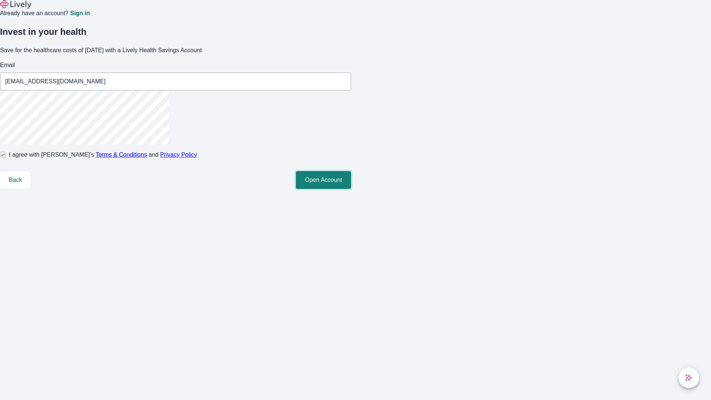
click at [351, 189] on button "Open Account" at bounding box center [323, 180] width 55 height 18
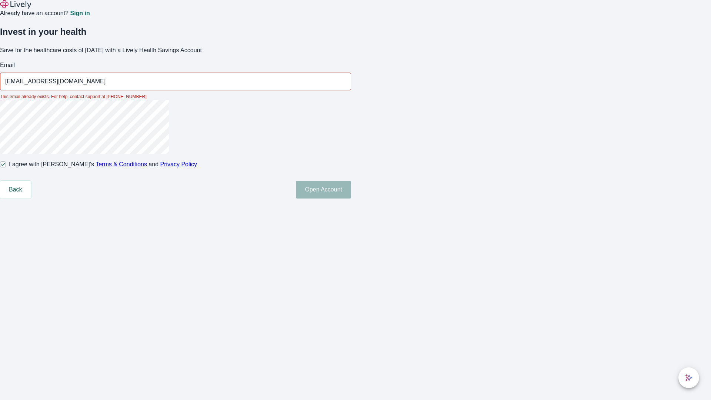
type input "Kiana55250810081238@gmail.com"
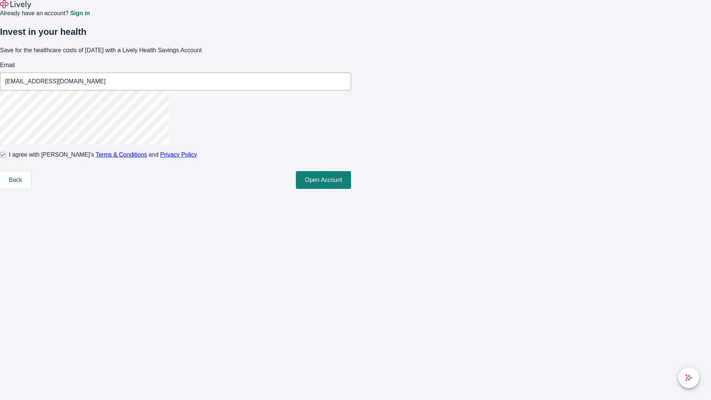
click at [6, 158] on input "I agree with Lively’s Terms & Conditions and Privacy Policy" at bounding box center [3, 155] width 6 height 6
checkbox input "false"
type input "Ally63250810081238@gmail.com"
click at [6, 158] on input "I agree with Lively’s Terms & Conditions and Privacy Policy" at bounding box center [3, 155] width 6 height 6
checkbox input "true"
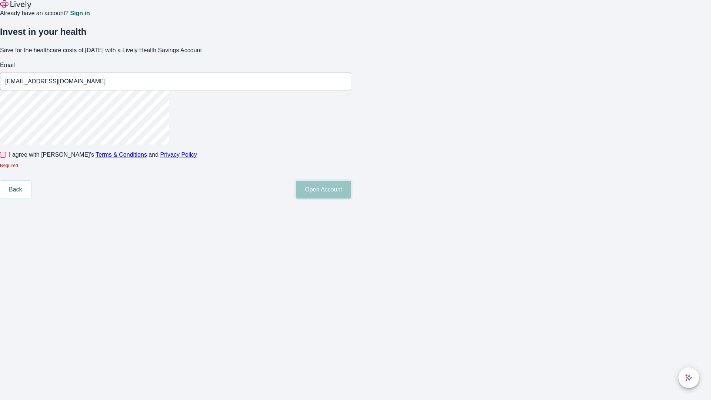
click at [351, 199] on button "Open Account" at bounding box center [323, 190] width 55 height 18
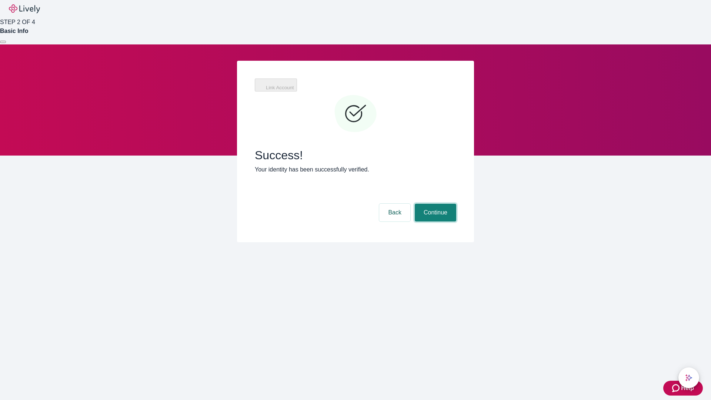
click at [434, 204] on button "Continue" at bounding box center [435, 213] width 41 height 18
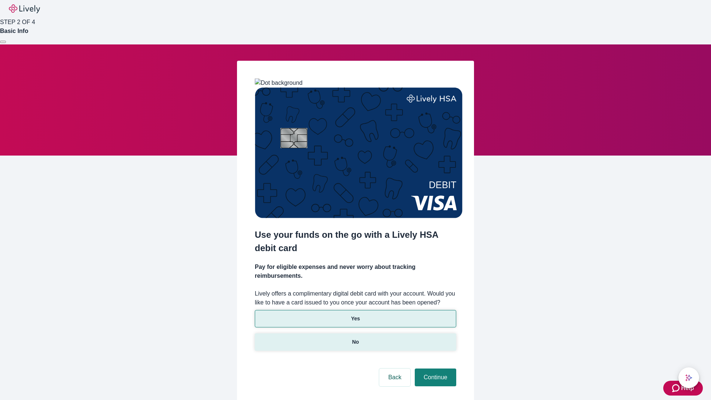
click at [355, 338] on p "No" at bounding box center [355, 342] width 7 height 8
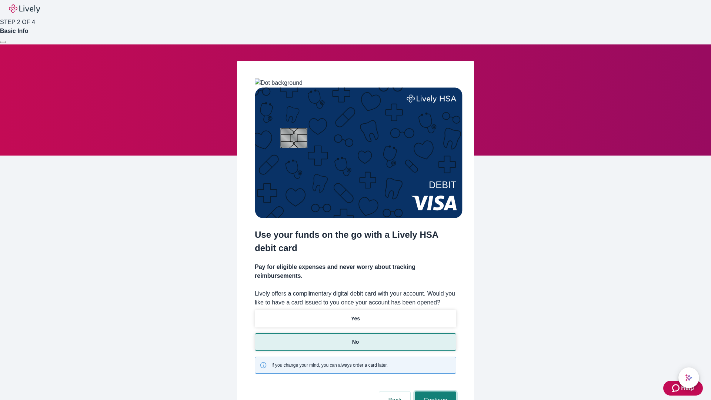
click at [434, 391] on button "Continue" at bounding box center [435, 400] width 41 height 18
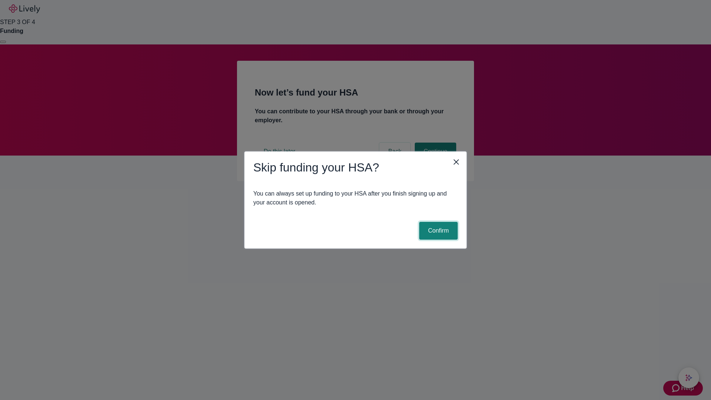
click at [437, 231] on button "Confirm" at bounding box center [438, 231] width 39 height 18
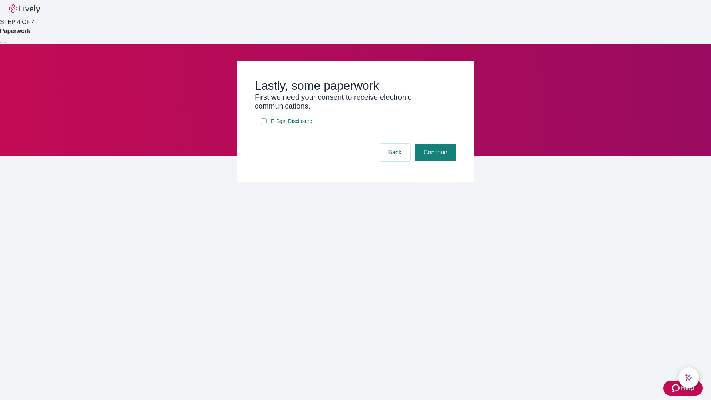
click at [264, 124] on input "E-Sign Disclosure" at bounding box center [264, 121] width 6 height 6
checkbox input "true"
click at [434, 161] on button "Continue" at bounding box center [435, 153] width 41 height 18
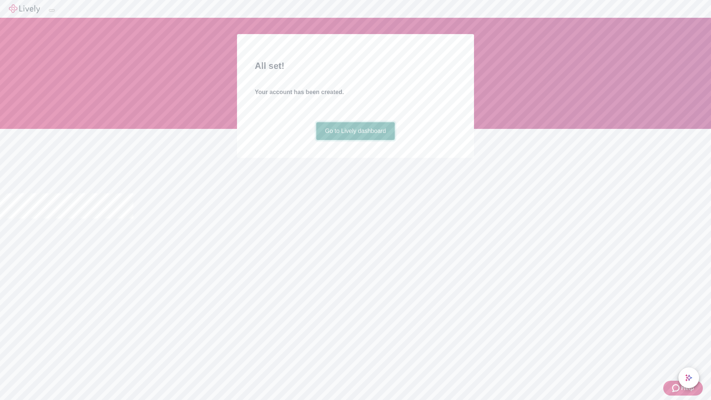
click at [355, 140] on link "Go to Lively dashboard" at bounding box center [355, 131] width 79 height 18
